Goal: Information Seeking & Learning: Learn about a topic

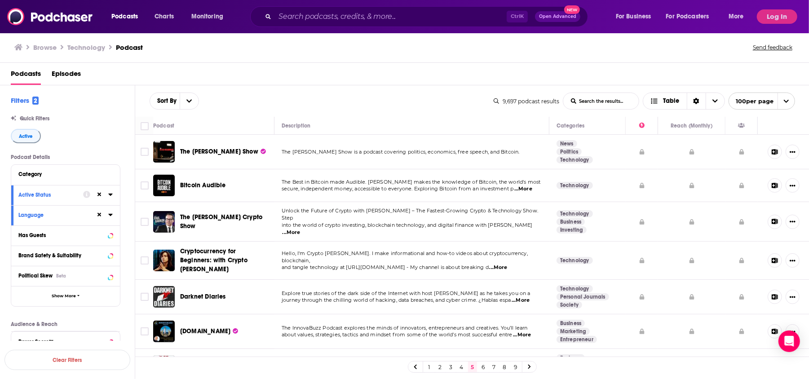
click at [488, 369] on link "6" at bounding box center [483, 367] width 9 height 11
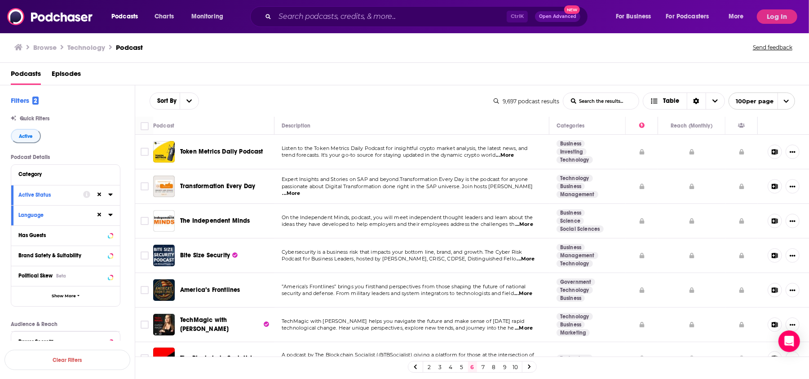
click at [531, 368] on icon at bounding box center [530, 366] width 4 height 5
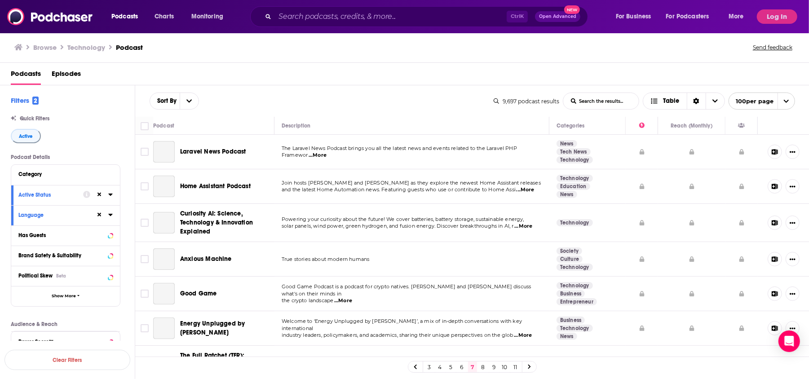
click at [466, 368] on link "6" at bounding box center [461, 367] width 9 height 11
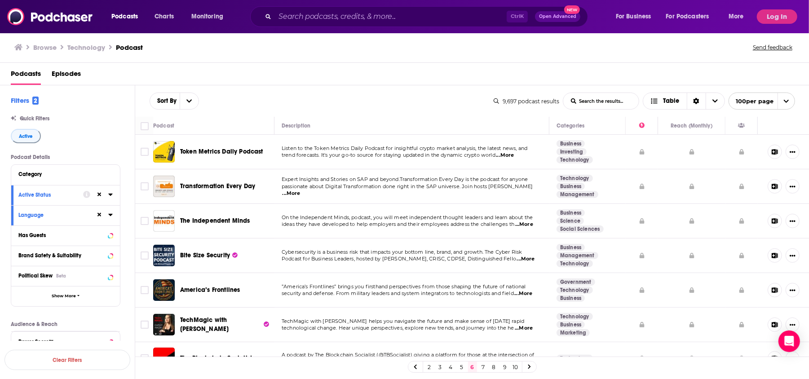
drag, startPoint x: 474, startPoint y: 365, endPoint x: 318, endPoint y: 7, distance: 390.3
click at [474, 365] on link "6" at bounding box center [472, 367] width 9 height 11
click at [531, 369] on icon at bounding box center [530, 366] width 4 height 5
